Goal: Check status: Check status

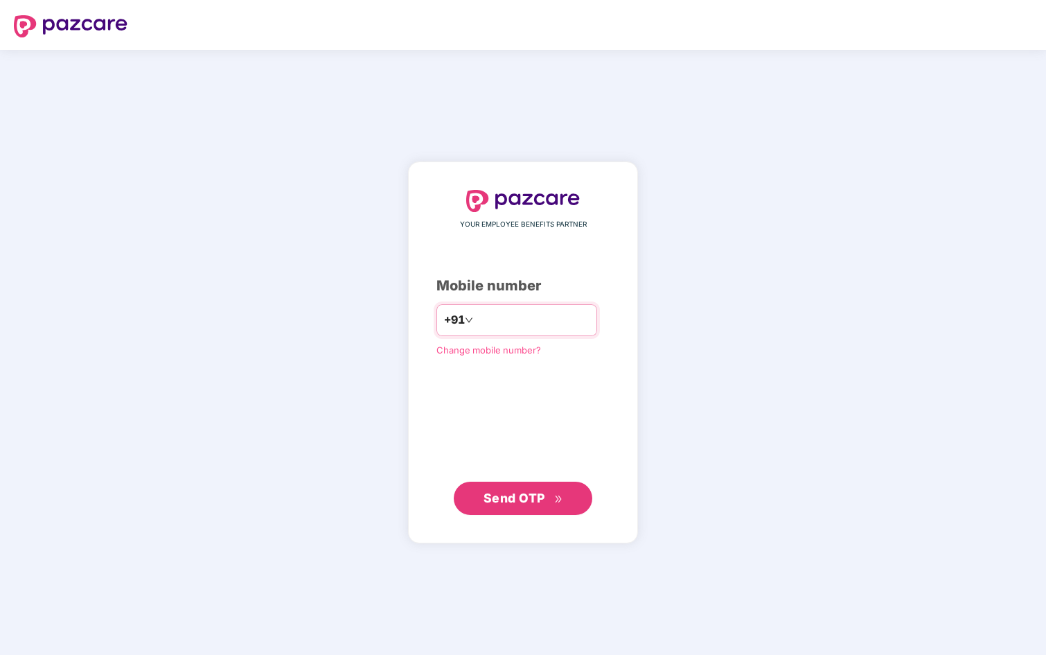
click at [488, 323] on input "number" at bounding box center [533, 320] width 114 height 22
type input "**********"
click at [524, 512] on button "Send OTP" at bounding box center [523, 497] width 139 height 33
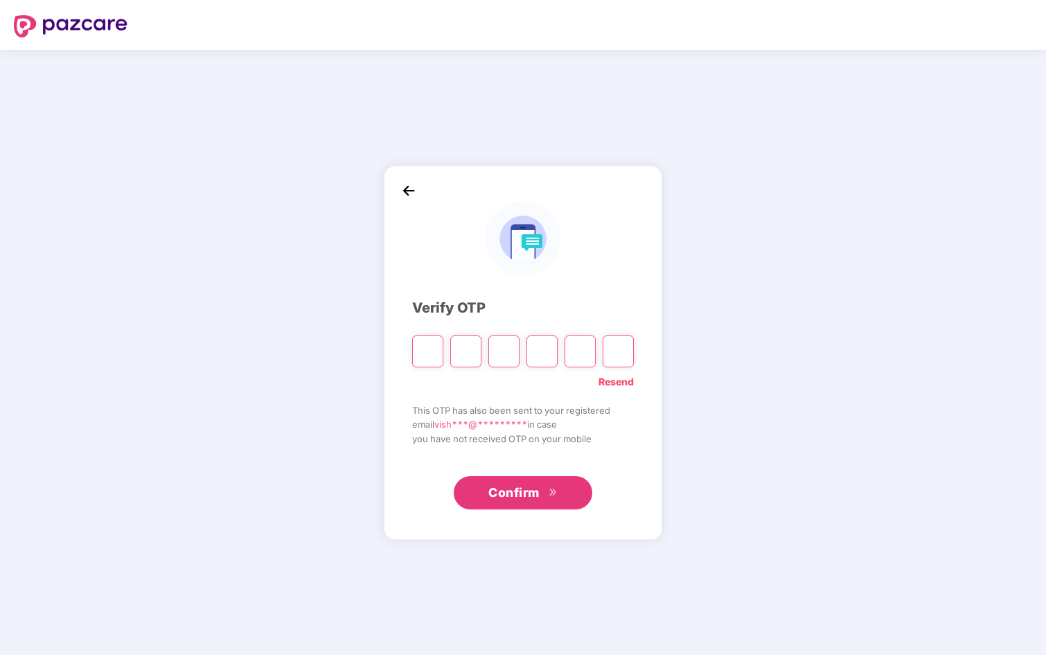
type input "*"
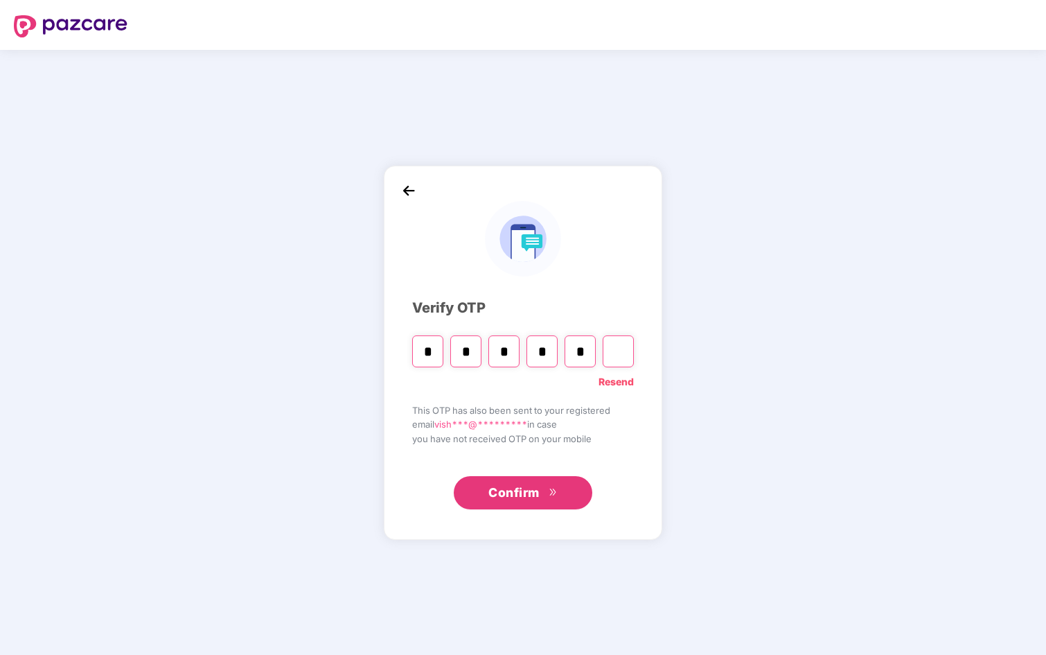
type input "*"
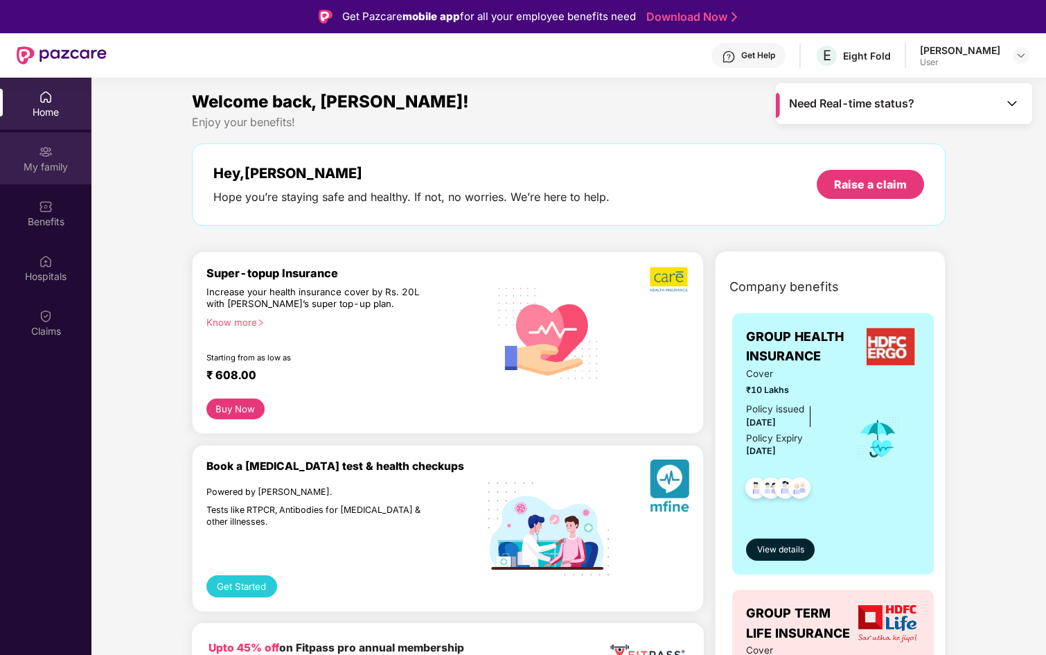
click at [55, 164] on div "My family" at bounding box center [45, 167] width 91 height 14
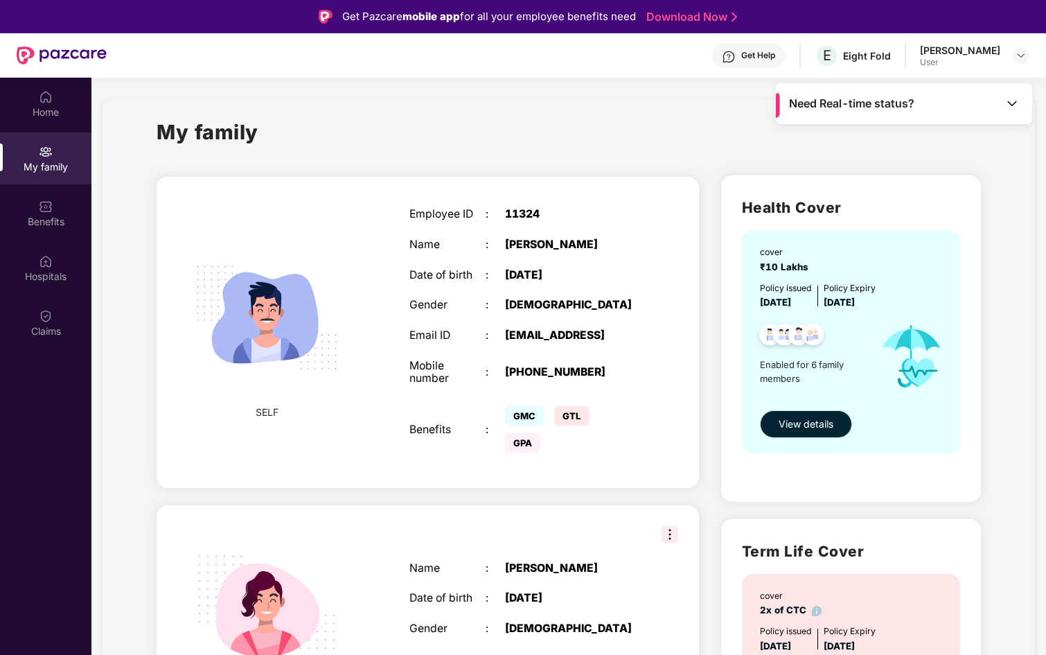
click at [807, 426] on span "View details" at bounding box center [806, 423] width 55 height 15
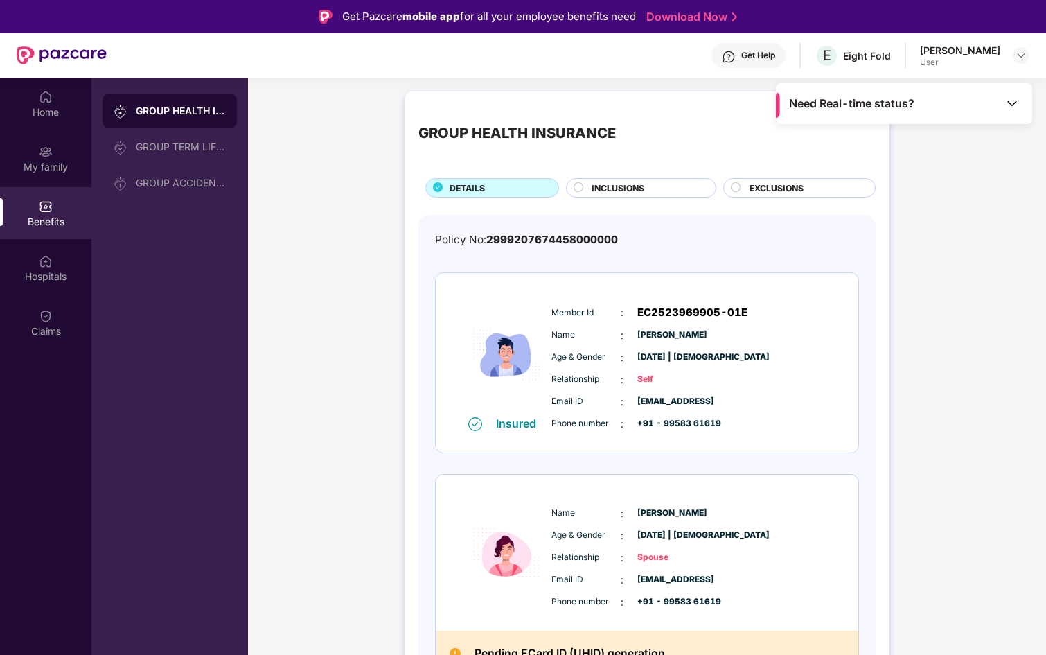
click at [860, 107] on span "Need Real-time status?" at bounding box center [851, 103] width 125 height 15
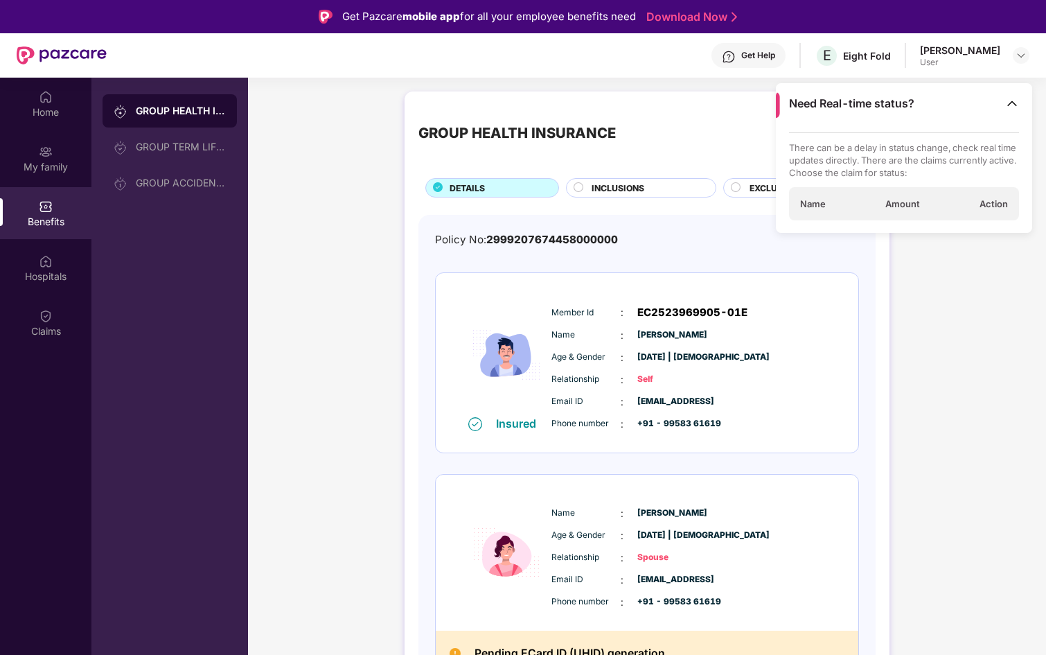
click at [892, 107] on span "Need Real-time status?" at bounding box center [851, 103] width 125 height 15
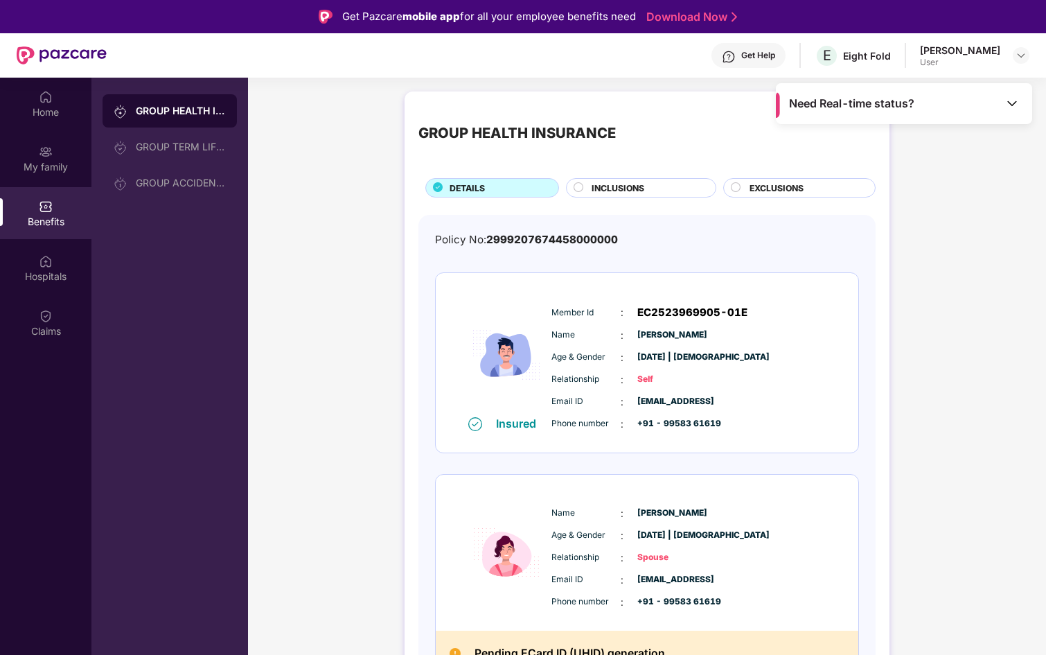
click at [766, 60] on div "Get Help" at bounding box center [758, 55] width 34 height 11
